Goal: Information Seeking & Learning: Learn about a topic

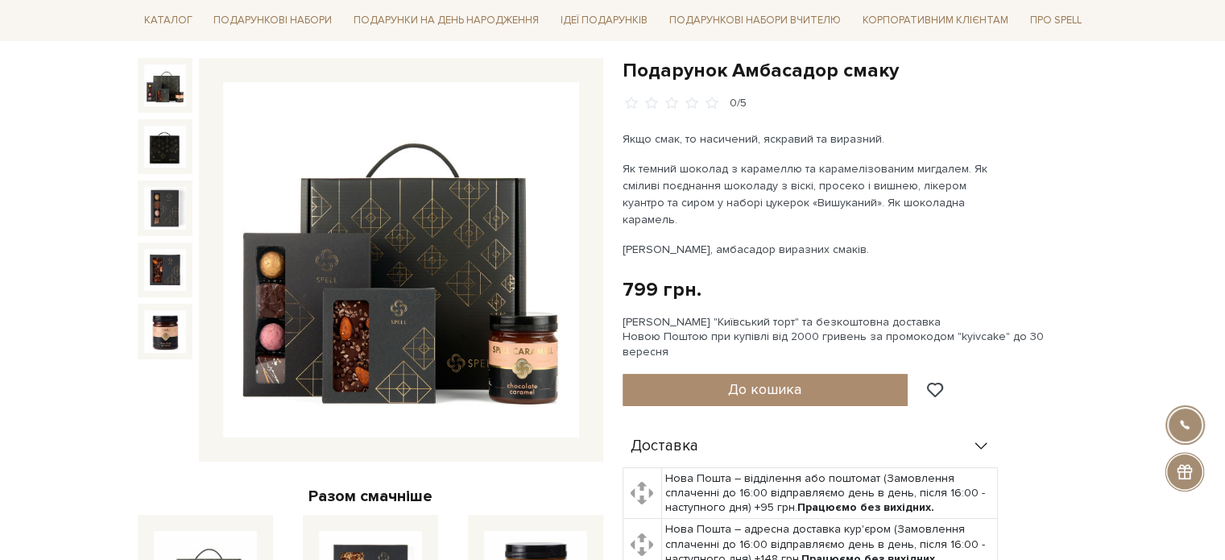
scroll to position [161, 0]
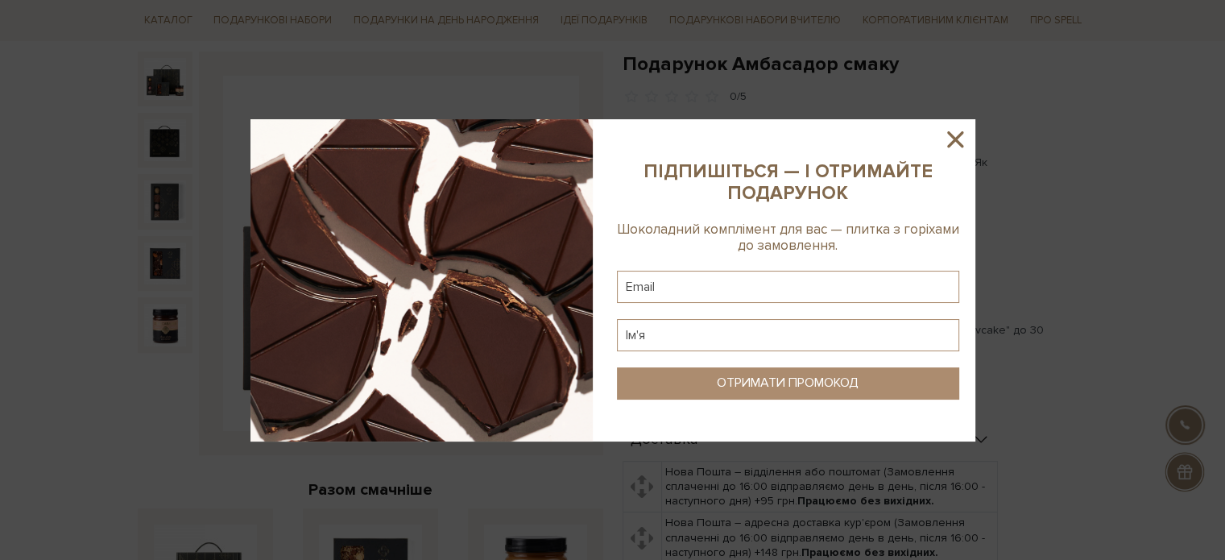
click at [952, 139] on icon at bounding box center [955, 139] width 27 height 27
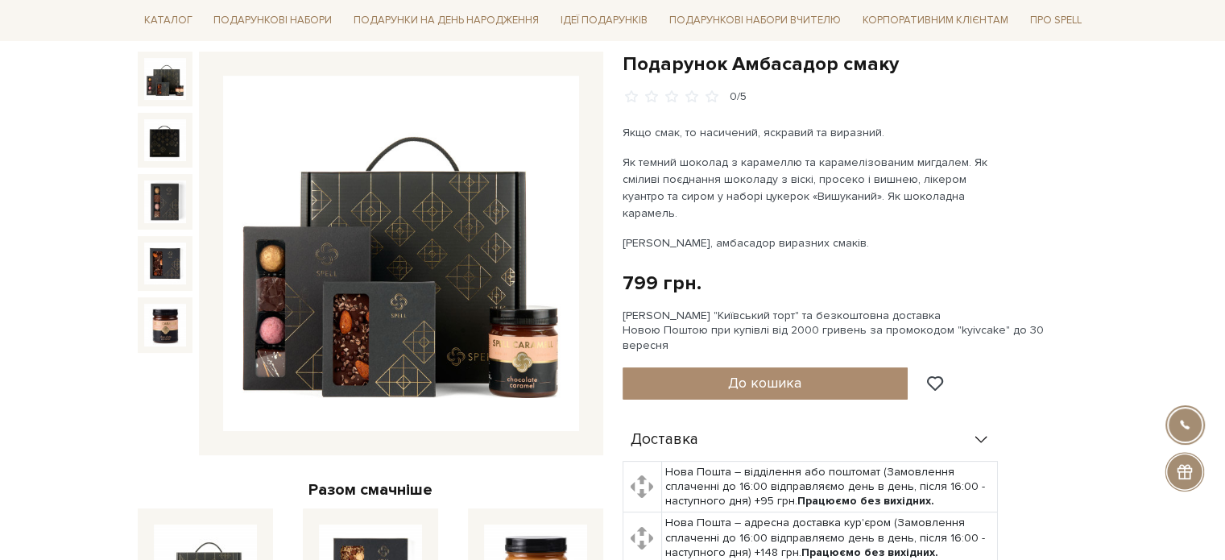
click at [795, 61] on h1 "Подарунок Амбасадор смаку" at bounding box center [856, 64] width 466 height 25
click at [813, 92] on div "0/5" at bounding box center [856, 96] width 466 height 15
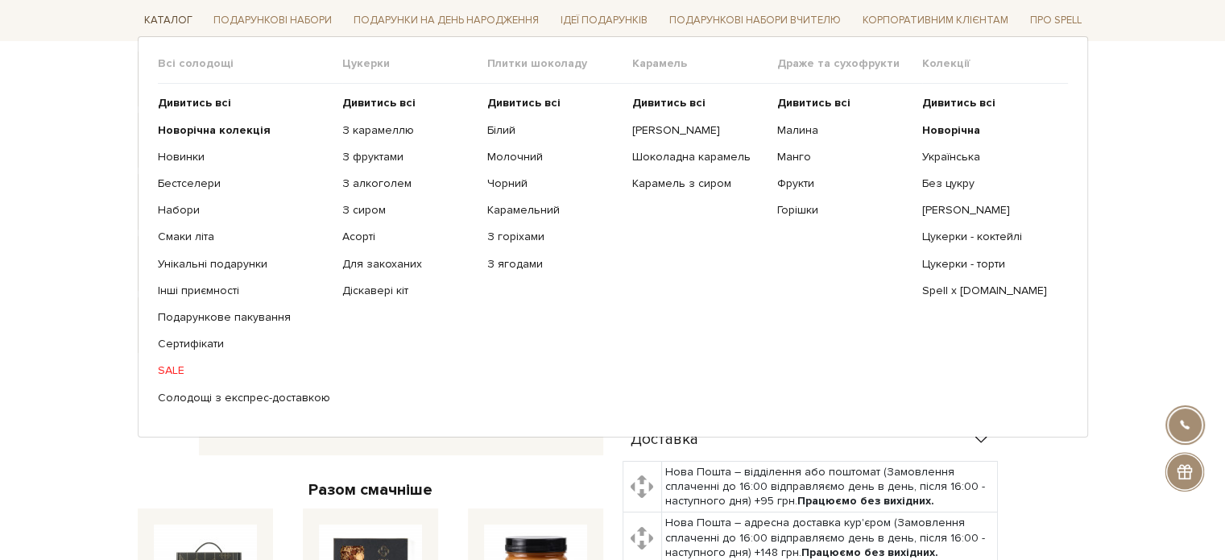
click at [180, 15] on link "Каталог" at bounding box center [168, 20] width 61 height 25
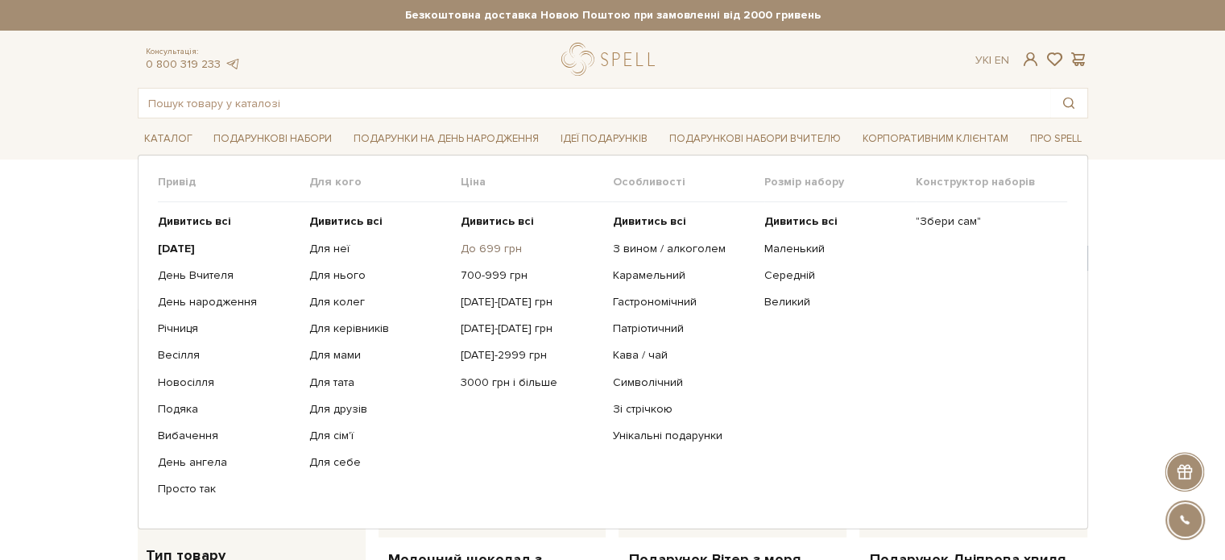
click at [493, 248] on link "До 699 грн" at bounding box center [530, 249] width 139 height 15
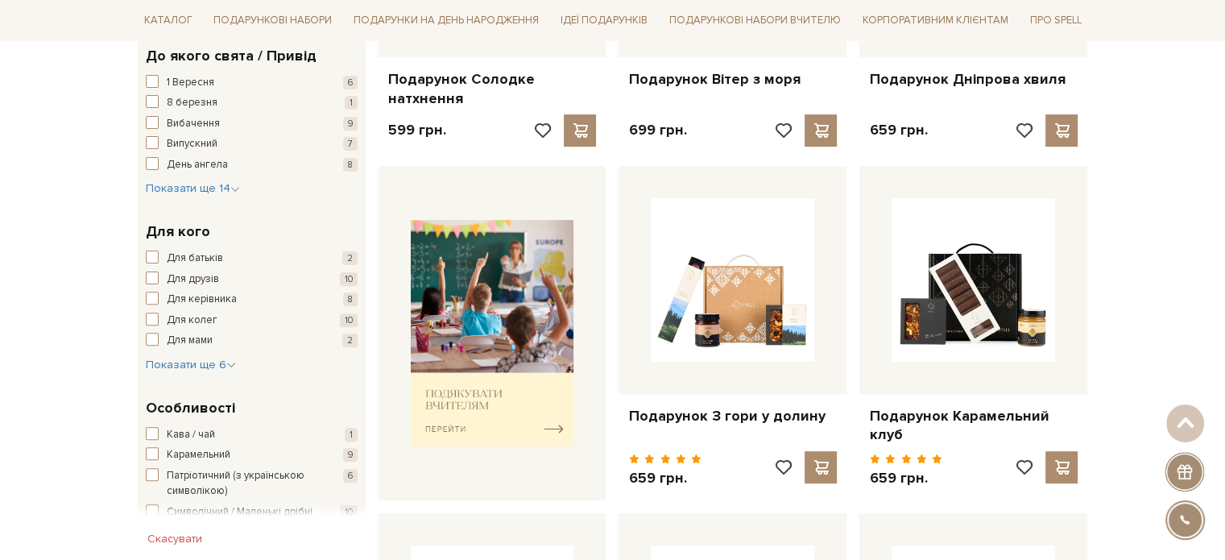
scroll to position [483, 0]
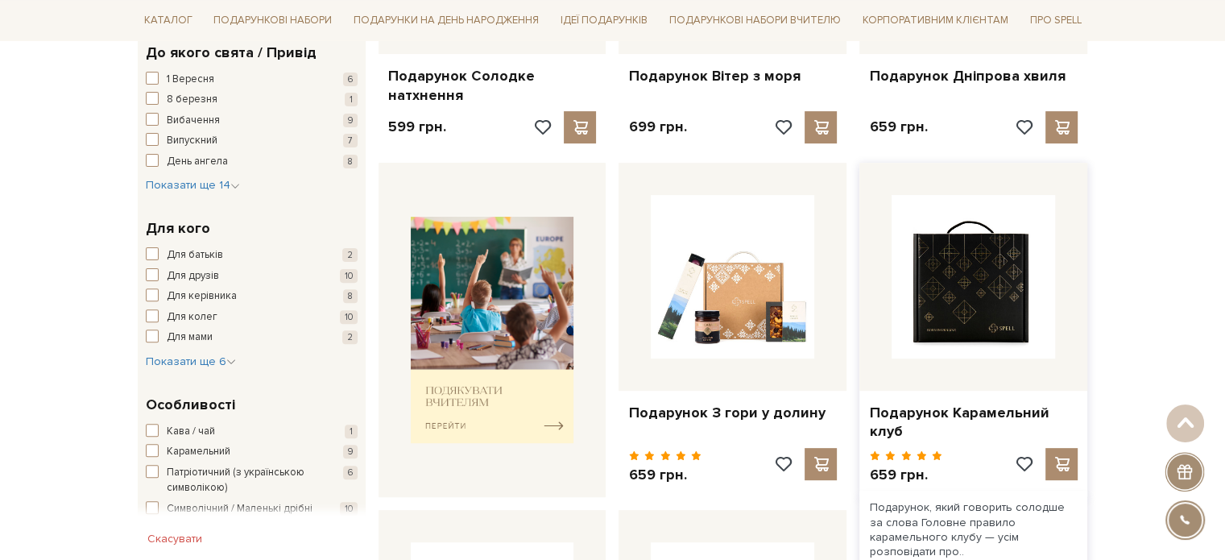
click at [989, 305] on img at bounding box center [974, 277] width 164 height 164
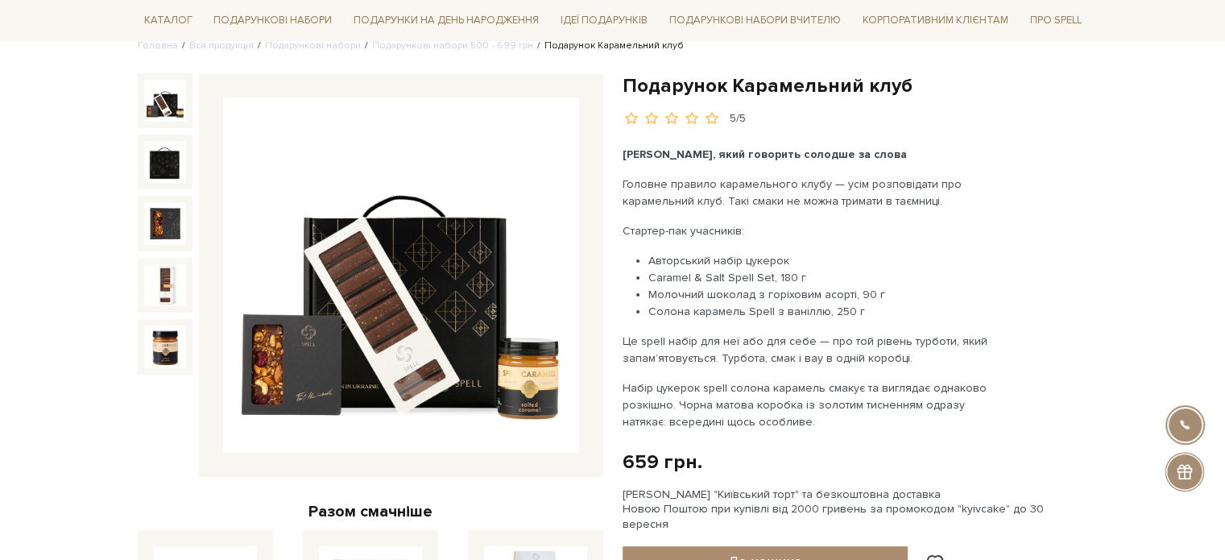
scroll to position [161, 0]
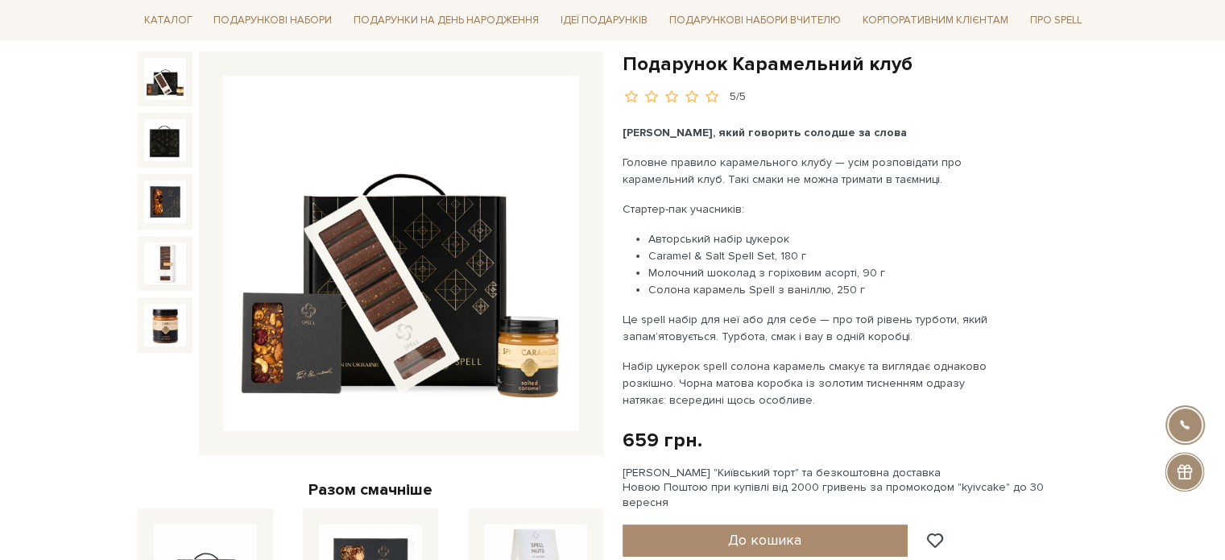
click at [428, 270] on img at bounding box center [401, 254] width 356 height 356
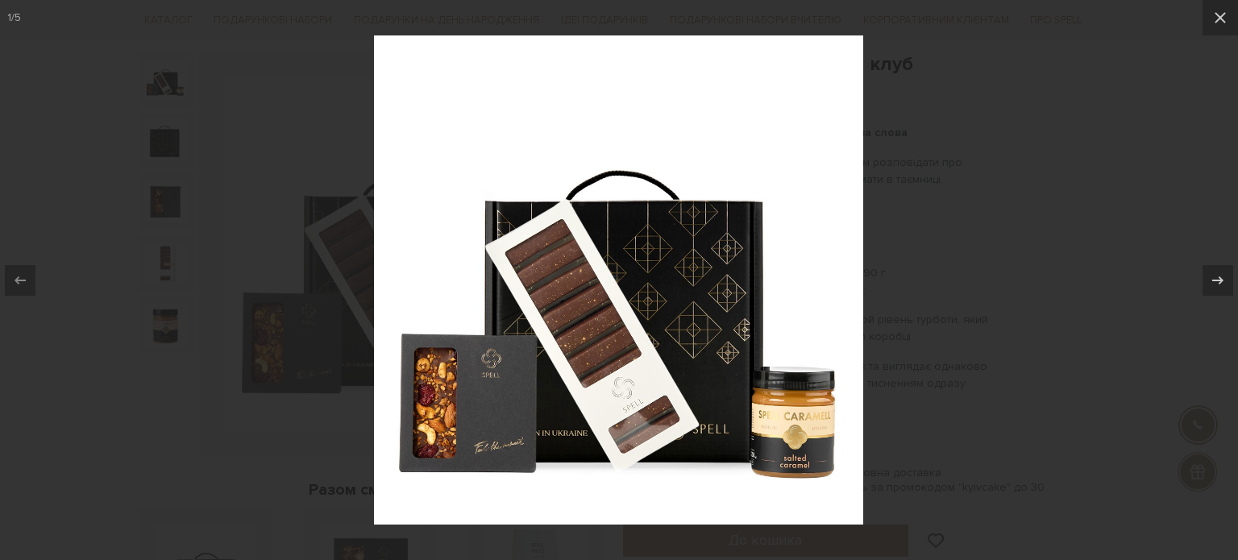
click at [993, 131] on div at bounding box center [619, 280] width 1238 height 560
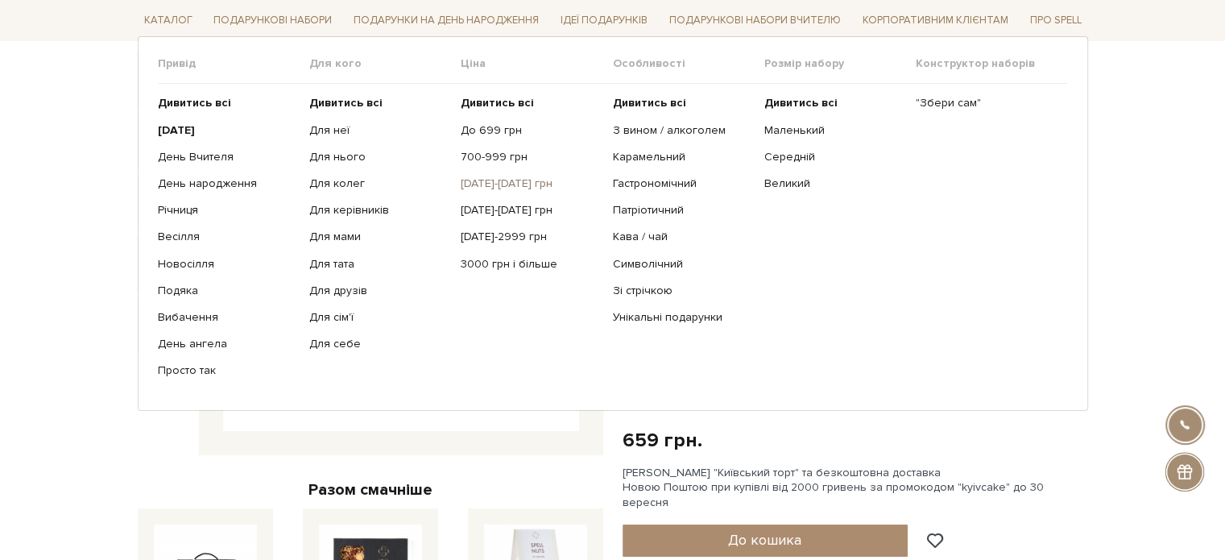
click at [491, 180] on link "[DATE]-[DATE] грн" at bounding box center [530, 183] width 139 height 15
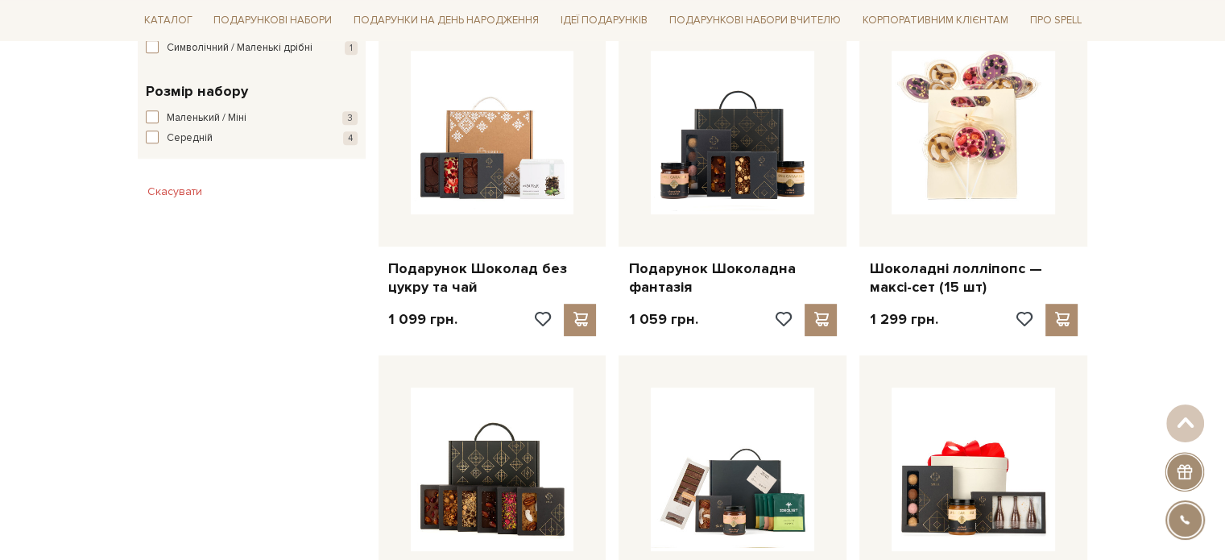
scroll to position [967, 0]
